Goal: Task Accomplishment & Management: Manage account settings

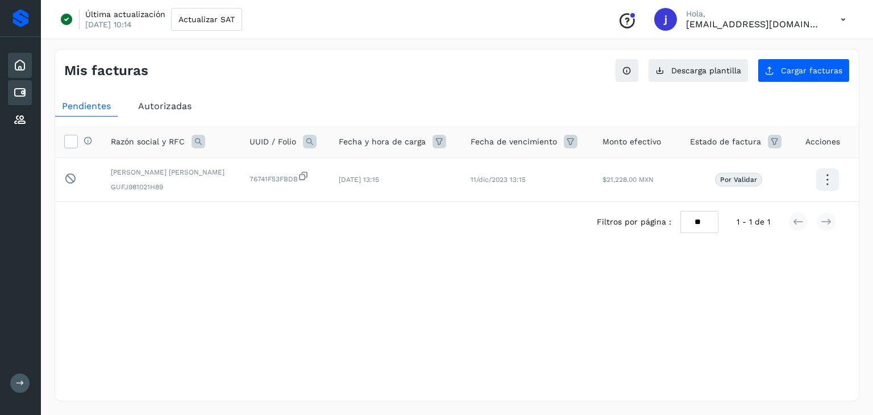
click at [22, 64] on icon at bounding box center [20, 66] width 14 height 14
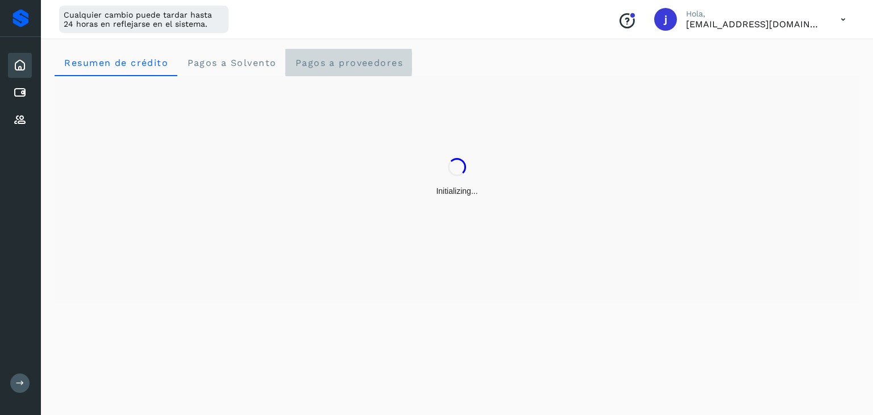
click at [352, 67] on span "Pagos a proveedores" at bounding box center [348, 62] width 109 height 11
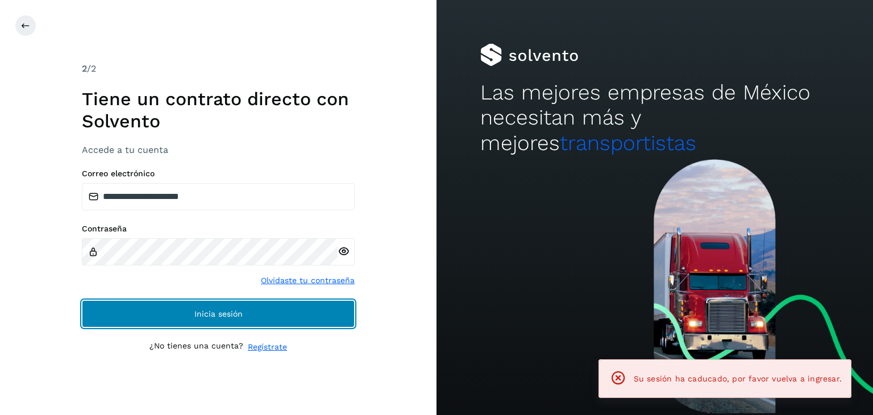
click at [219, 321] on button "Inicia sesión" at bounding box center [218, 313] width 273 height 27
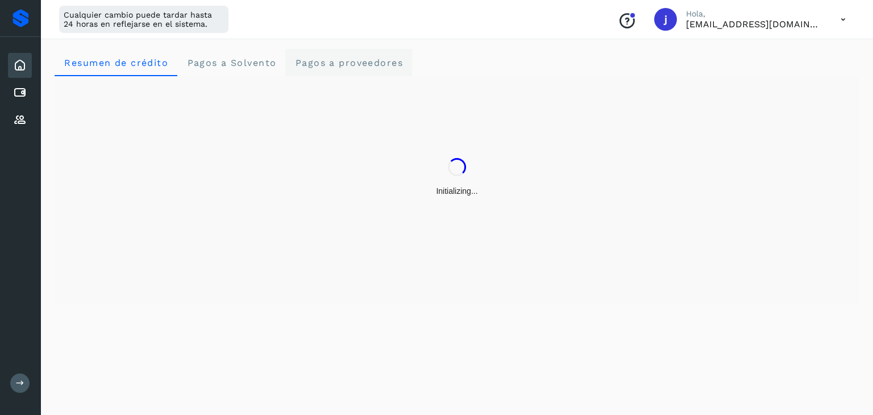
click at [298, 63] on span "Pagos a proveedores" at bounding box center [348, 62] width 109 height 11
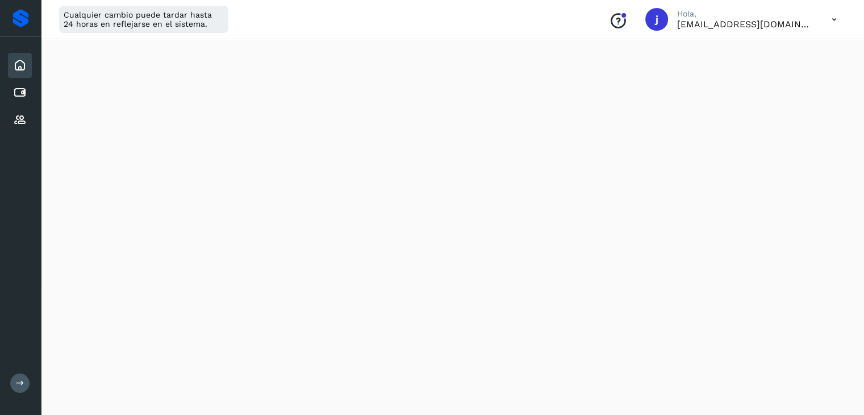
scroll to position [423, 0]
